Goal: Find specific page/section: Find specific page/section

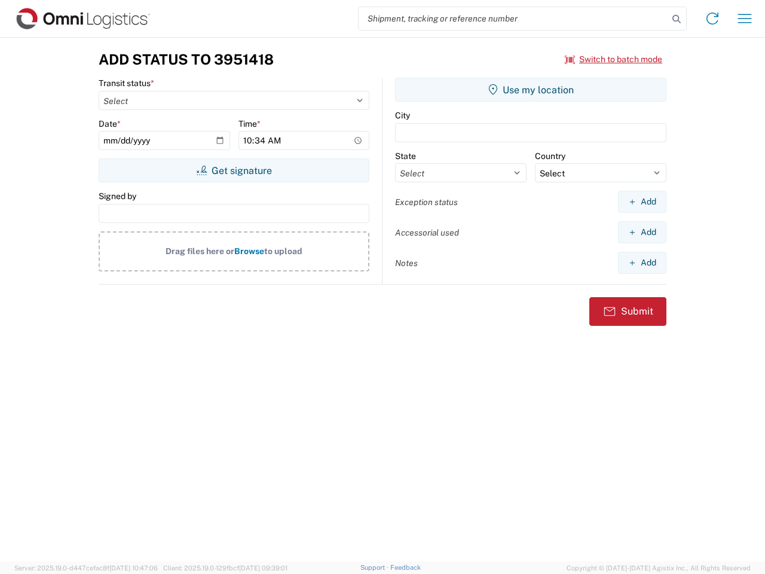
click at [513, 19] on input "search" at bounding box center [514, 18] width 310 height 23
click at [677, 19] on icon at bounding box center [676, 19] width 17 height 17
click at [712, 19] on icon at bounding box center [712, 18] width 19 height 19
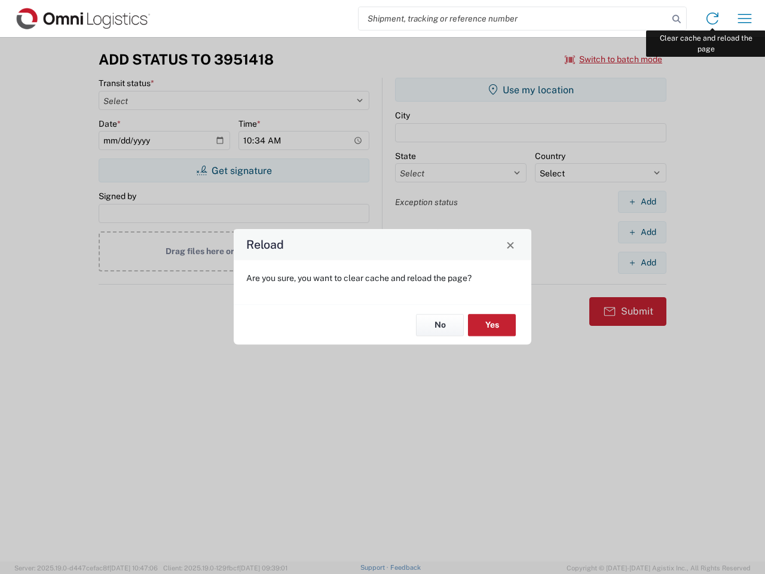
click at [745, 19] on div "Reload Are you sure, you want to clear cache and reload the page? No Yes" at bounding box center [382, 287] width 765 height 574
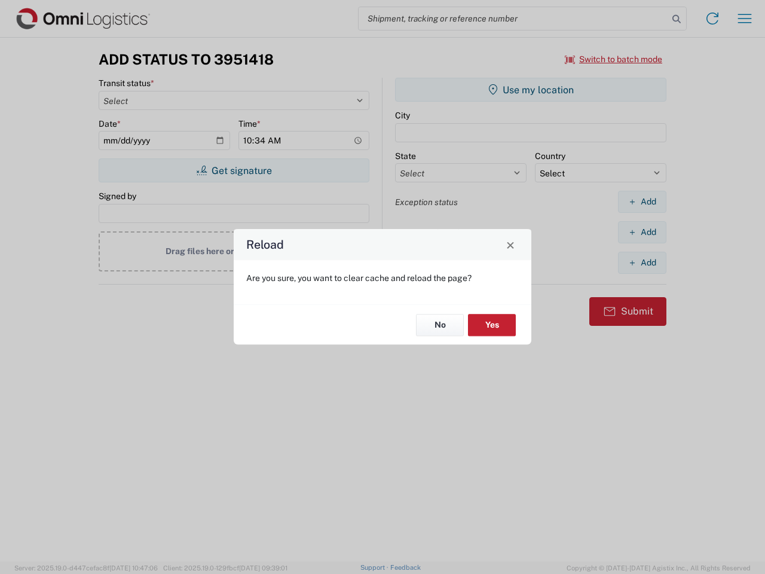
click at [614, 59] on div "Reload Are you sure, you want to clear cache and reload the page? No Yes" at bounding box center [382, 287] width 765 height 574
click at [234, 170] on div "Reload Are you sure, you want to clear cache and reload the page? No Yes" at bounding box center [382, 287] width 765 height 574
click at [531, 90] on div "Reload Are you sure, you want to clear cache and reload the page? No Yes" at bounding box center [382, 287] width 765 height 574
click at [642, 201] on div "Reload Are you sure, you want to clear cache and reload the page? No Yes" at bounding box center [382, 287] width 765 height 574
click at [642, 232] on div "Reload Are you sure, you want to clear cache and reload the page? No Yes" at bounding box center [382, 287] width 765 height 574
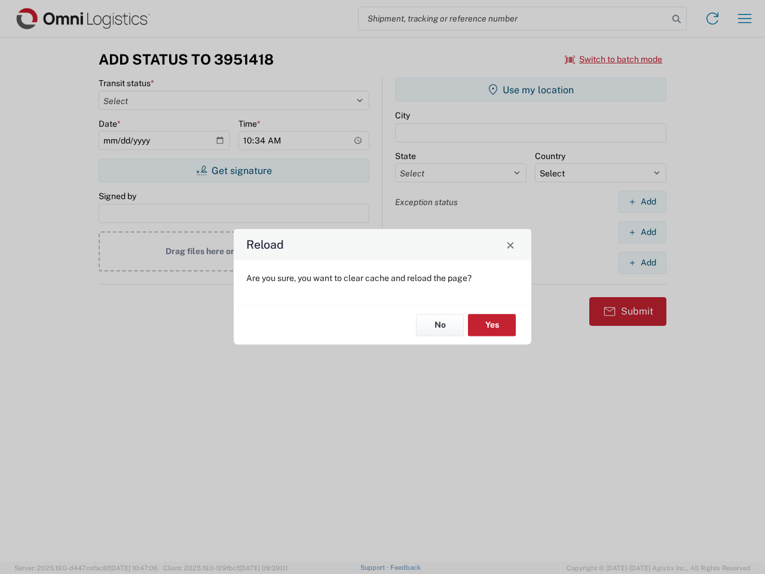
click at [642, 262] on div "Reload Are you sure, you want to clear cache and reload the page? No Yes" at bounding box center [382, 287] width 765 height 574
